Goal: Obtain resource: Obtain resource

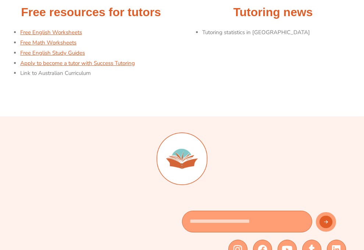
scroll to position [158, 0]
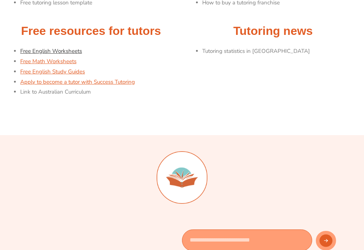
click at [38, 48] on link "Free English Worksheets" at bounding box center [51, 50] width 62 height 7
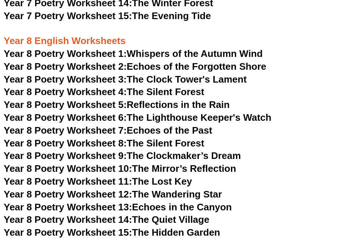
scroll to position [4873, 0]
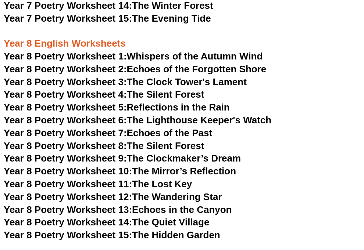
click at [141, 64] on link "Year 8 Poetry Worksheet 2: Echoes of the Forgotten Shore" at bounding box center [135, 69] width 262 height 11
click at [108, 51] on span "Year 8 Poetry Worksheet 1:" at bounding box center [65, 56] width 123 height 11
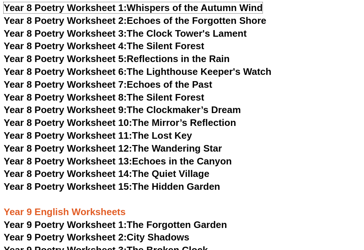
scroll to position [4922, 0]
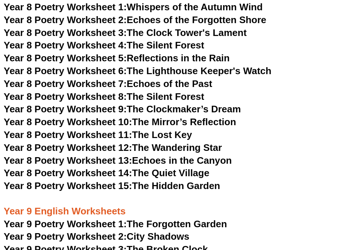
click at [119, 78] on span "Year 8 Poetry Worksheet 7:" at bounding box center [65, 83] width 123 height 11
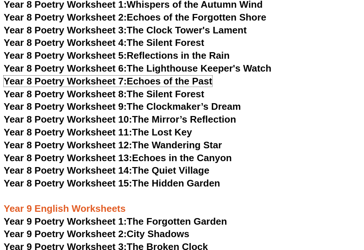
scroll to position [4925, 0]
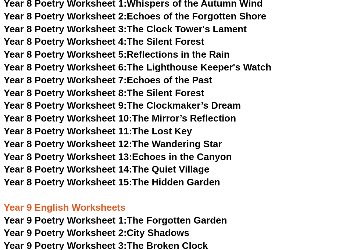
click at [107, 151] on span "Year 8 Poetry Worksheet 13:" at bounding box center [68, 156] width 128 height 11
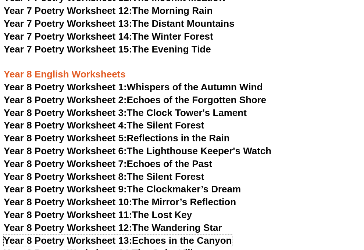
scroll to position [4842, 0]
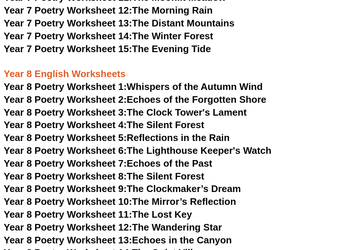
click at [155, 94] on link "Year 8 Poetry Worksheet 2: Echoes of the Forgotten Shore" at bounding box center [135, 99] width 262 height 11
